Goal: Task Accomplishment & Management: Manage account settings

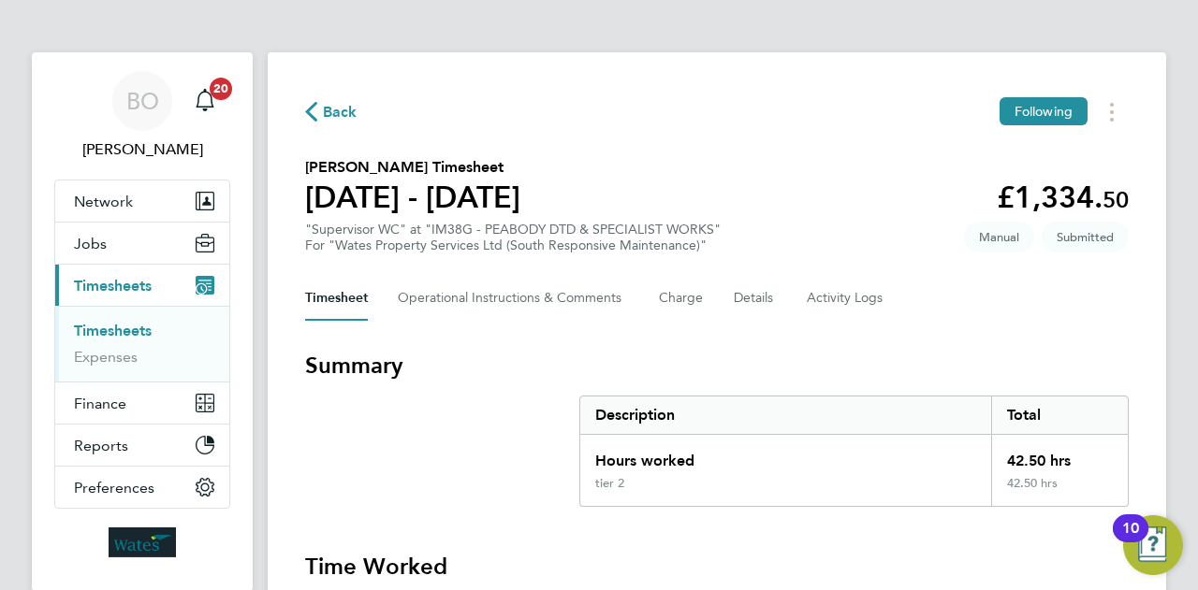
click at [710, 208] on section "[PERSON_NAME] Timesheet [DATE] - [DATE] £1,334. 50 "Supervisor WC" at "IM38G - …" at bounding box center [717, 204] width 824 height 97
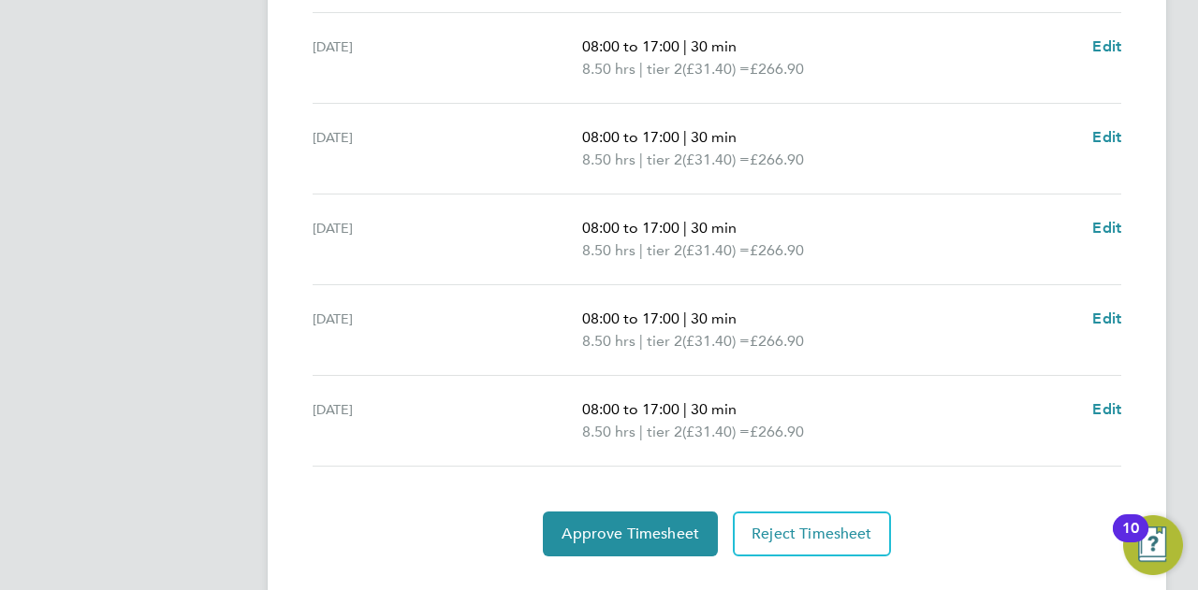
scroll to position [758, 0]
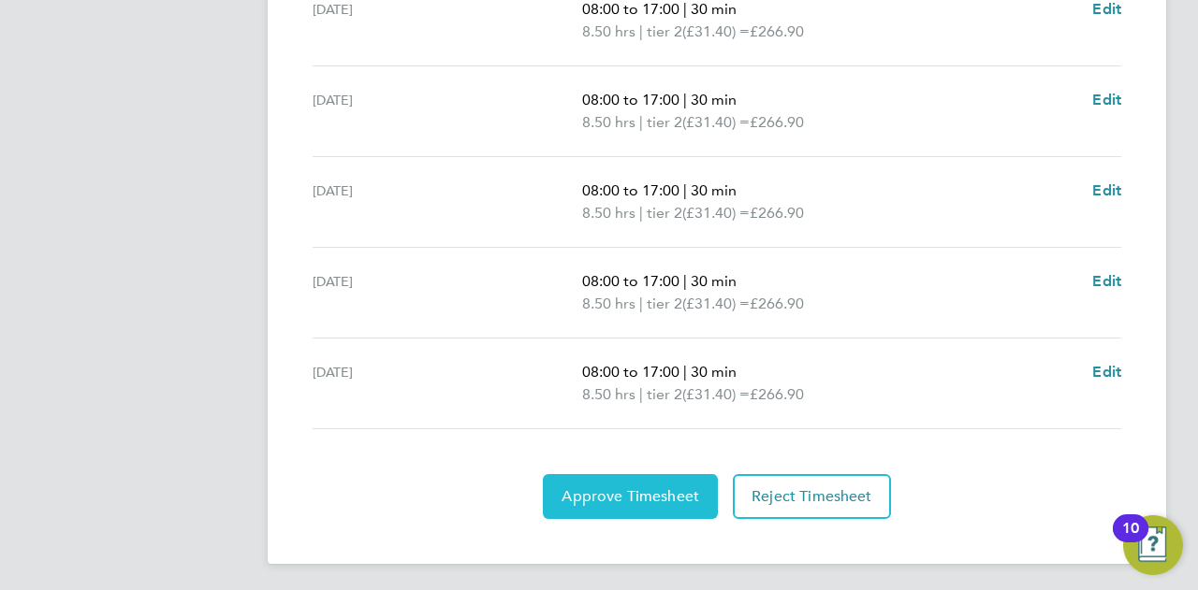
click at [602, 508] on button "Approve Timesheet" at bounding box center [630, 496] width 175 height 45
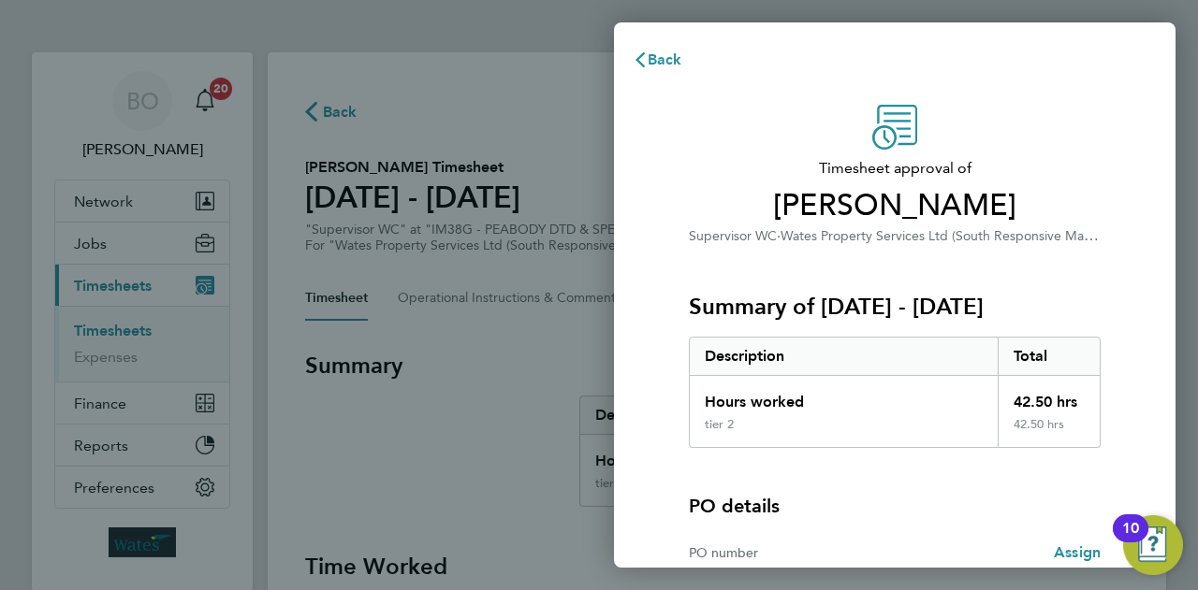
click at [980, 129] on div "Timesheet approval of [PERSON_NAME] Supervisor WC · Wates Property Services Ltd…" at bounding box center [895, 176] width 412 height 142
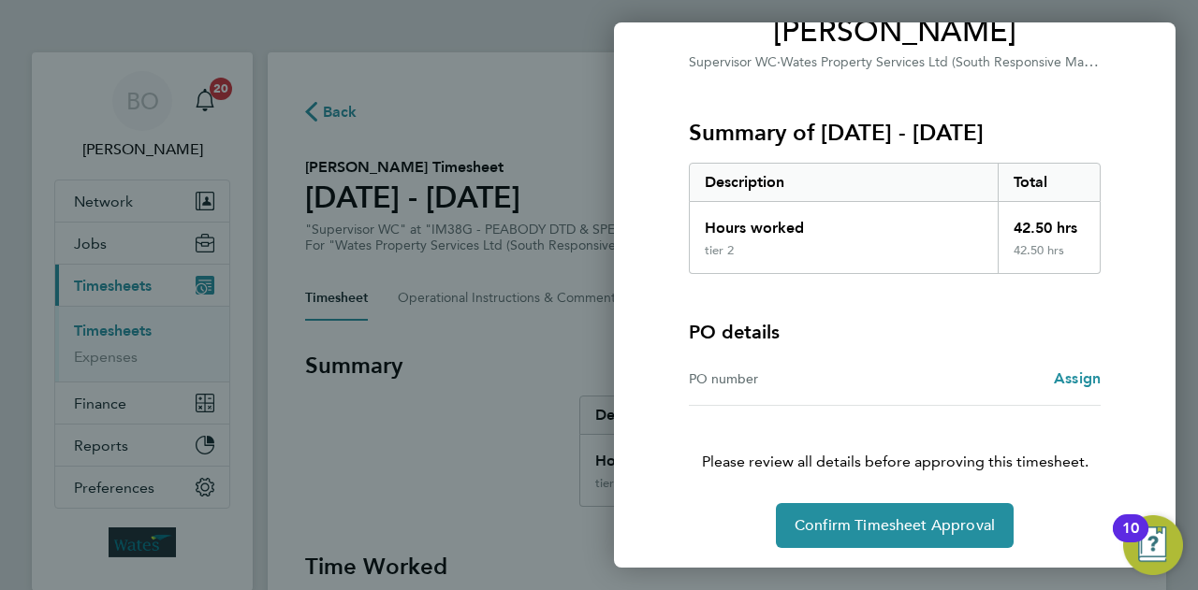
scroll to position [175, 0]
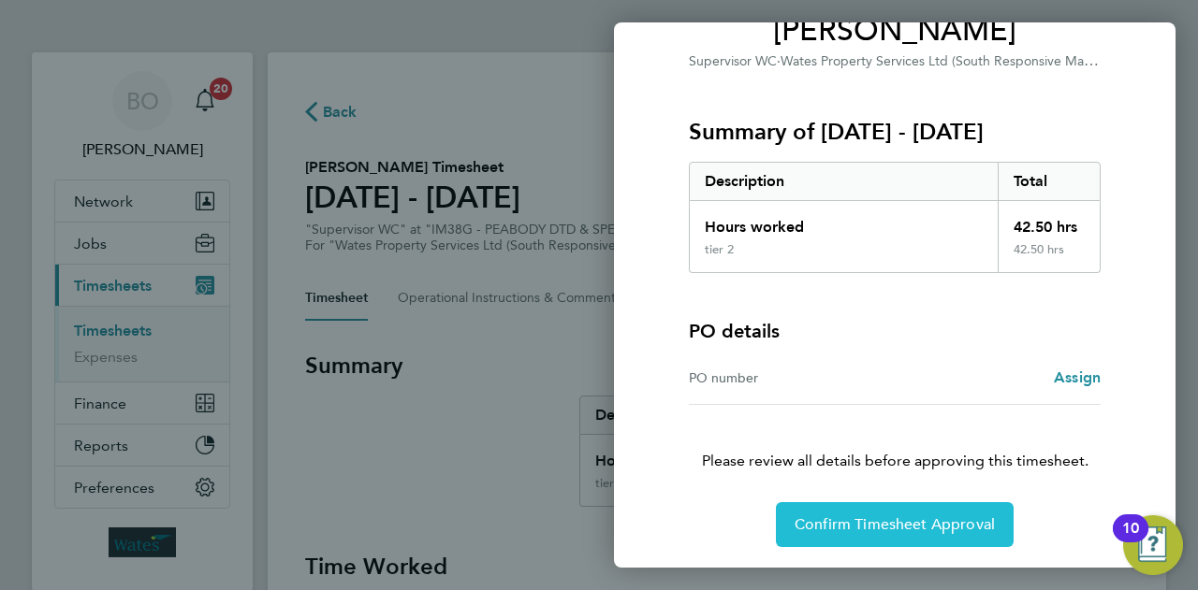
click at [904, 512] on button "Confirm Timesheet Approval" at bounding box center [895, 525] width 238 height 45
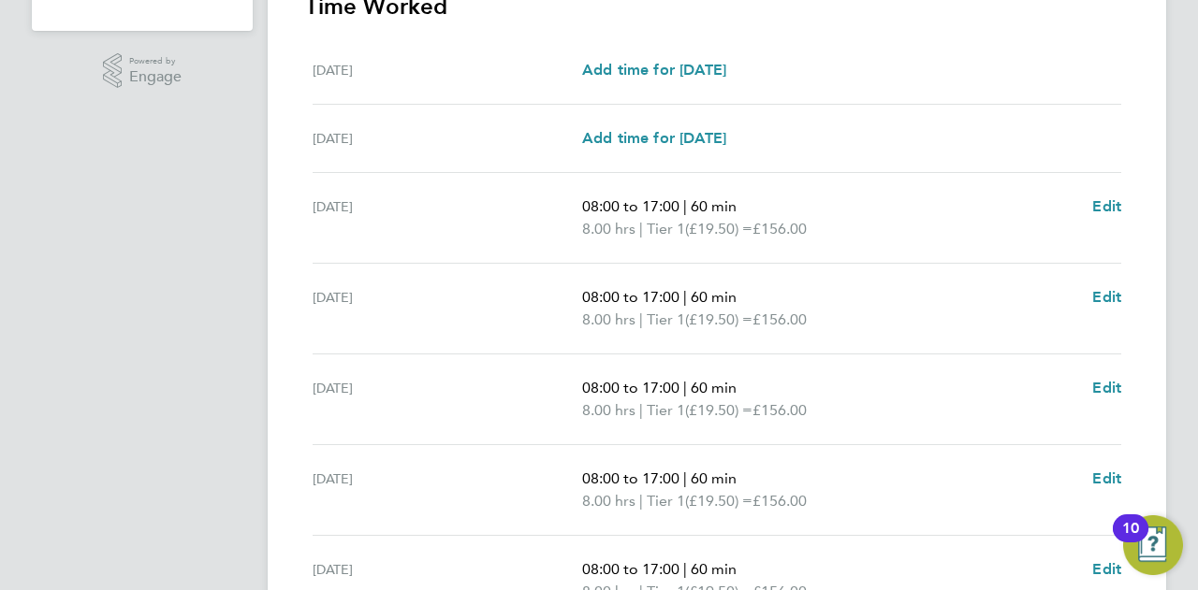
scroll to position [749, 0]
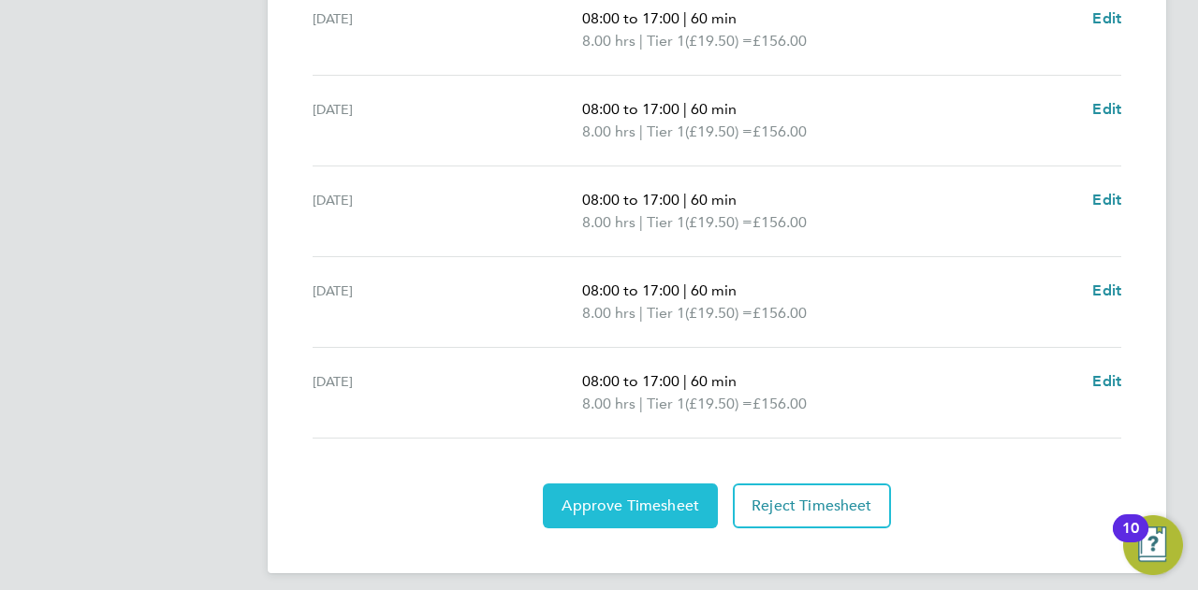
click at [654, 506] on span "Approve Timesheet" at bounding box center [630, 506] width 138 height 19
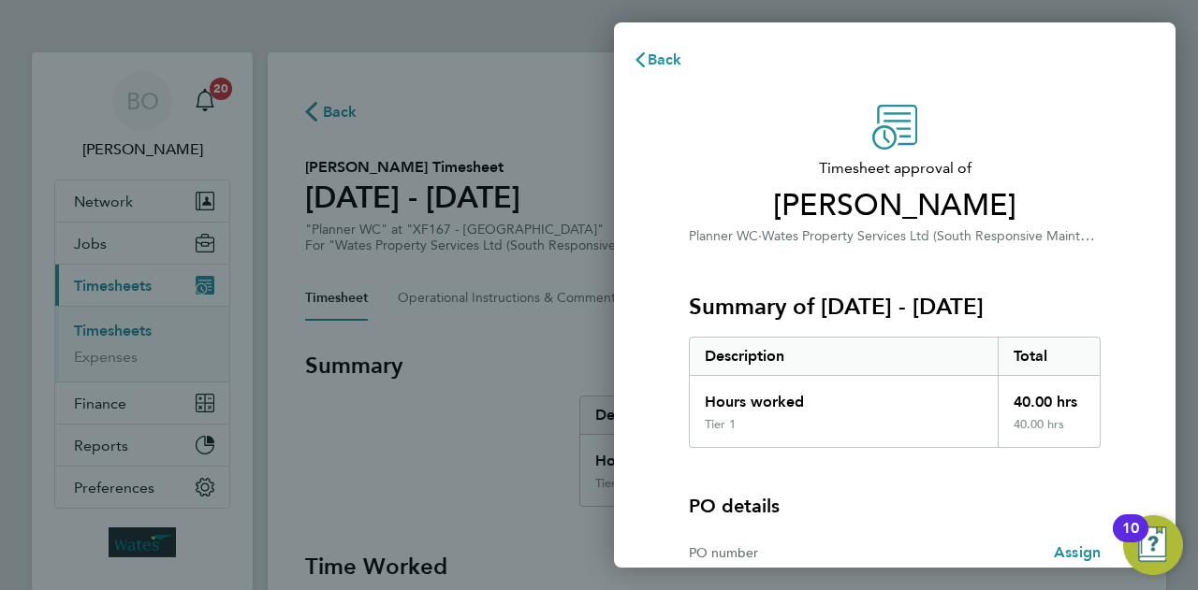
click at [852, 274] on div "Summary of 16 - 22 Aug 2025 Description Total Hours worked 40.00 hrs Tier 1 40.…" at bounding box center [895, 347] width 412 height 201
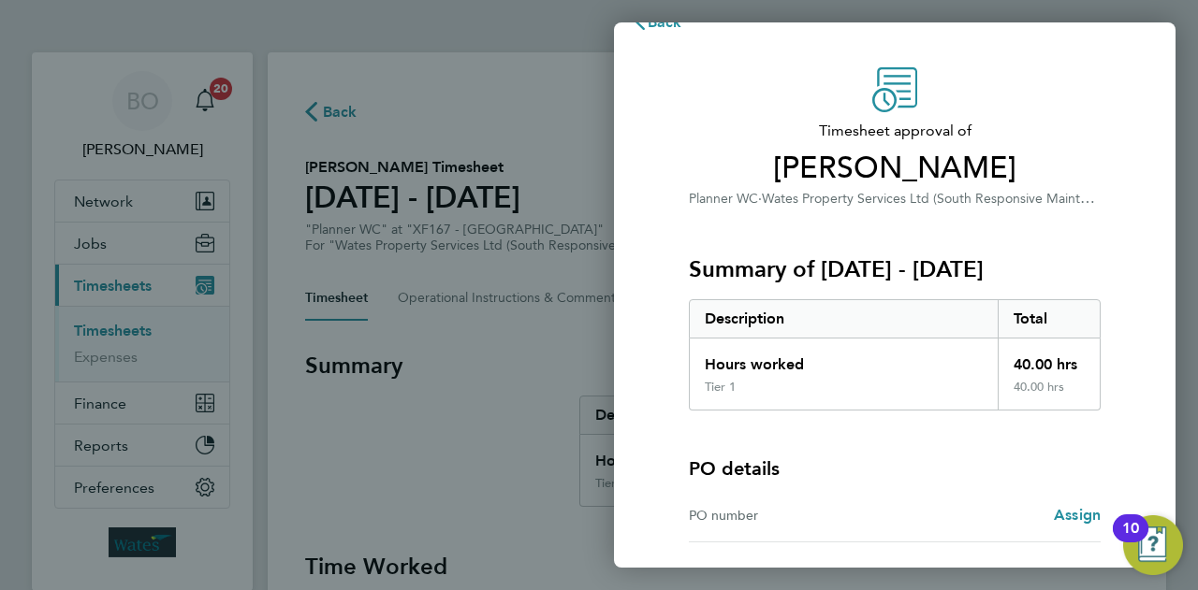
scroll to position [175, 0]
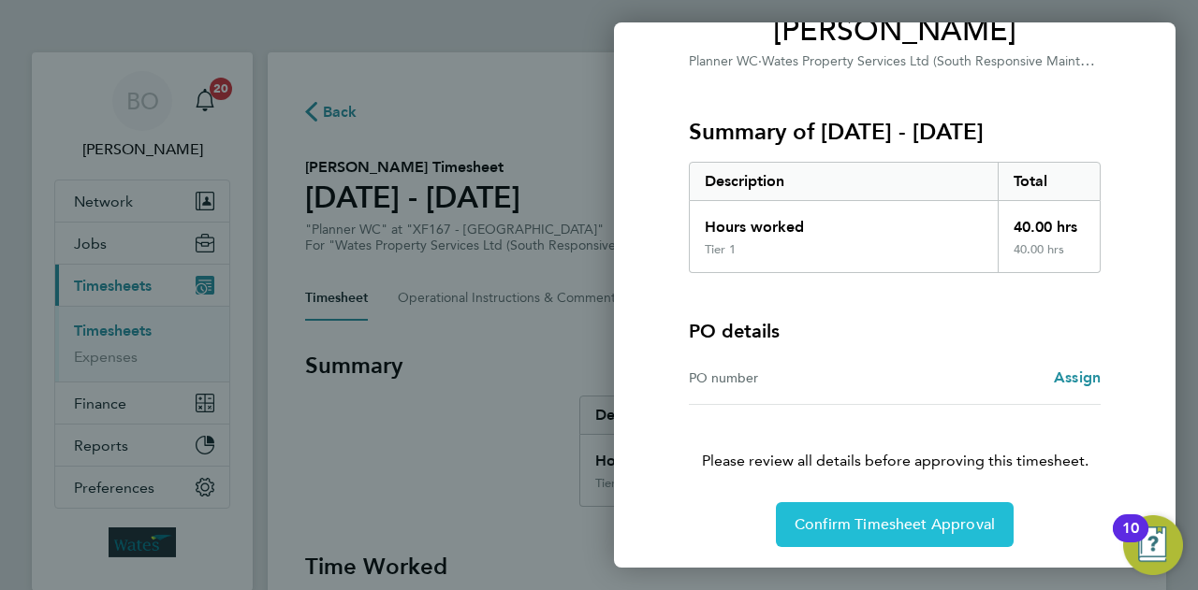
click at [884, 532] on button "Confirm Timesheet Approval" at bounding box center [895, 525] width 238 height 45
